Goal: Task Accomplishment & Management: Complete application form

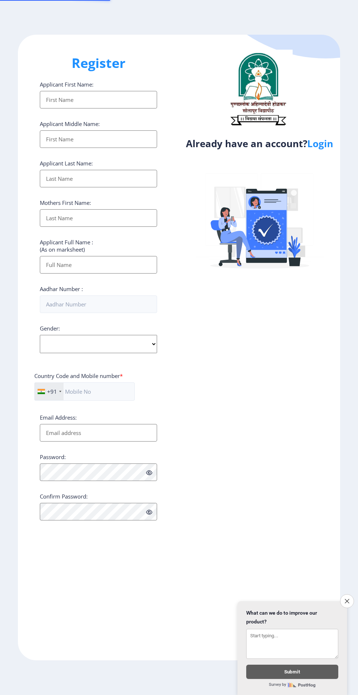
select select
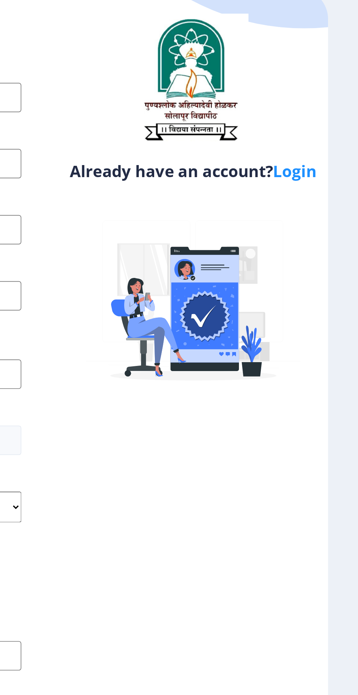
click at [319, 147] on link "Login" at bounding box center [320, 143] width 26 height 13
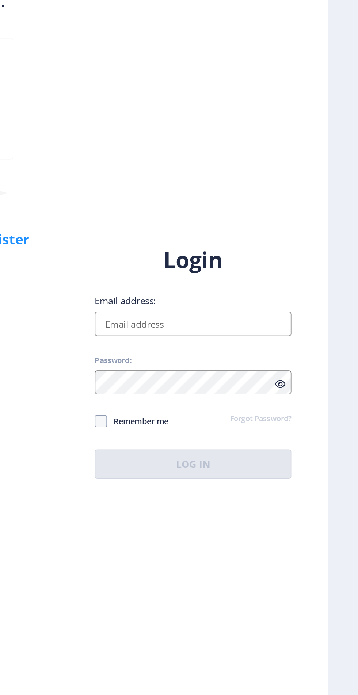
scroll to position [15, 0]
click at [226, 326] on input "Email address:" at bounding box center [259, 318] width 117 height 15
type input "[EMAIL_ADDRESS][DOMAIN_NAME]"
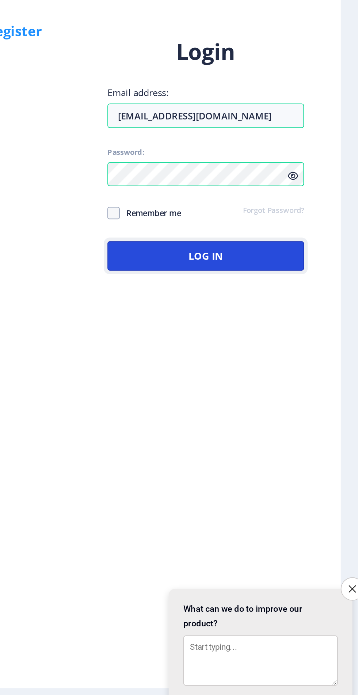
click at [237, 411] on button "Log In" at bounding box center [259, 403] width 117 height 18
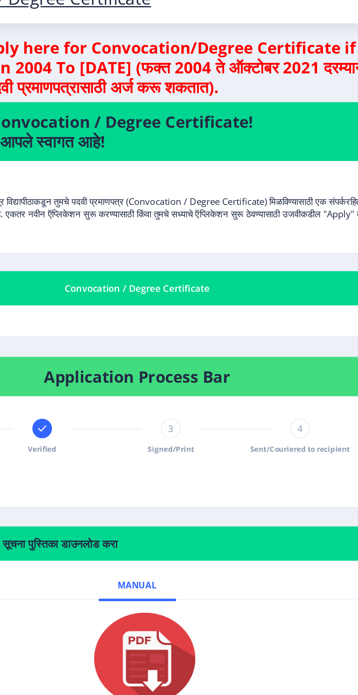
scroll to position [15, 0]
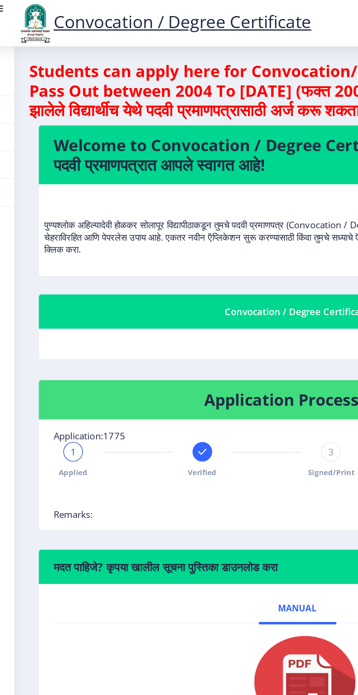
click at [85, 264] on div "1 Applied Verified 3 Signed/Print 4 Sent/Couriered to recipient" at bounding box center [171, 274] width 254 height 21
